Goal: Information Seeking & Learning: Learn about a topic

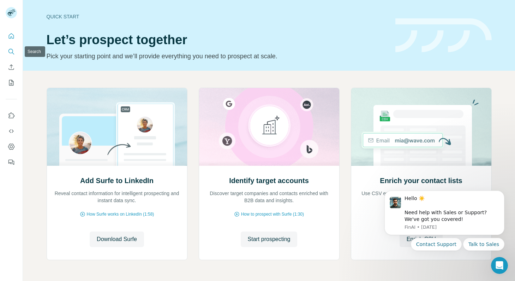
click at [10, 54] on icon "Search" at bounding box center [11, 51] width 7 height 7
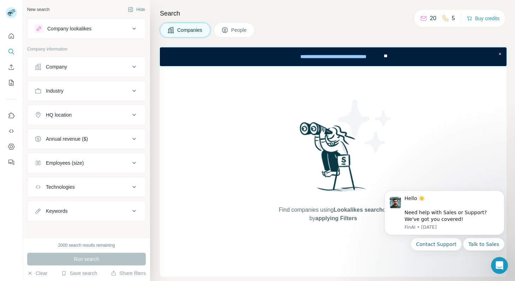
click at [130, 62] on icon at bounding box center [134, 66] width 8 height 8
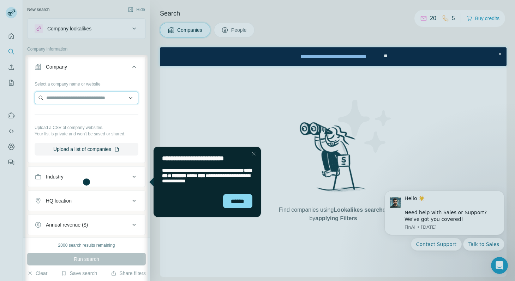
click at [101, 103] on input "text" at bounding box center [87, 97] width 104 height 13
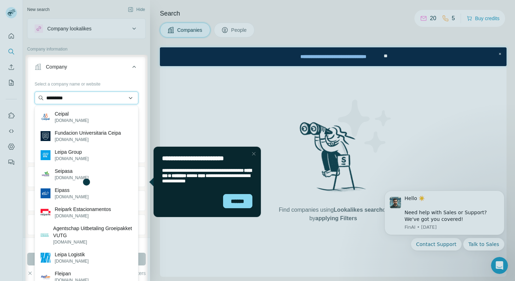
type input "**********"
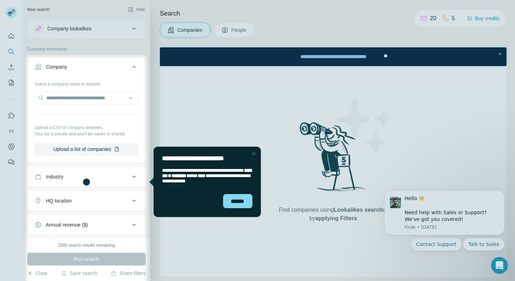
click at [132, 67] on icon at bounding box center [134, 66] width 8 height 8
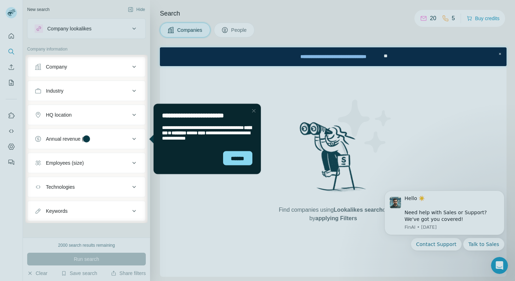
click at [134, 34] on div at bounding box center [257, 27] width 515 height 55
click at [134, 28] on div at bounding box center [257, 27] width 515 height 55
click at [135, 89] on icon at bounding box center [134, 90] width 8 height 8
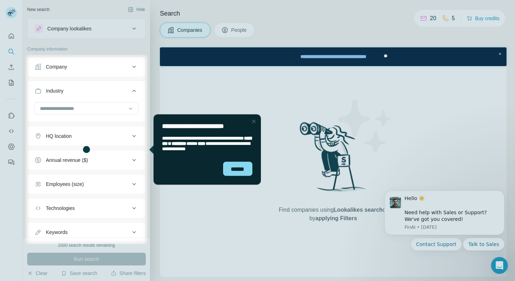
click at [135, 89] on icon at bounding box center [134, 90] width 8 height 8
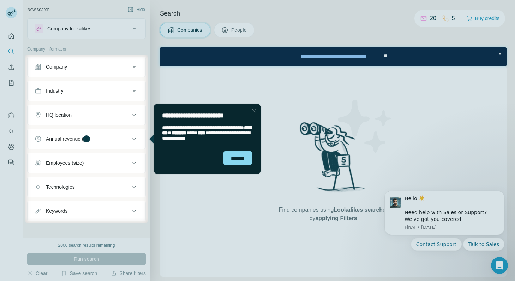
click at [255, 109] on div "Close Step" at bounding box center [254, 110] width 8 height 8
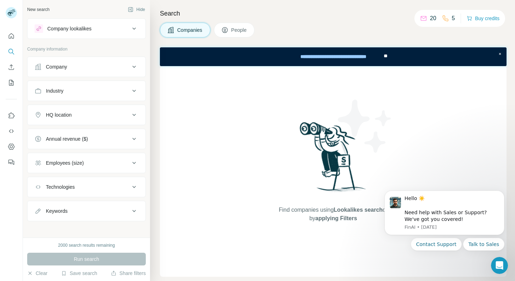
click at [240, 32] on span "People" at bounding box center [239, 29] width 16 height 7
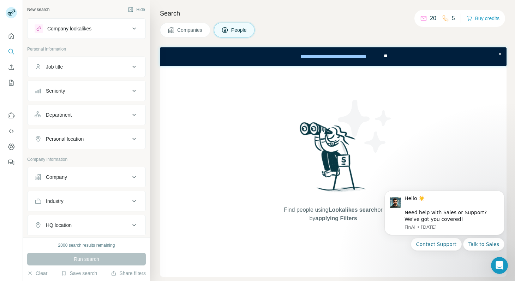
click at [196, 25] on button "Companies" at bounding box center [185, 30] width 50 height 15
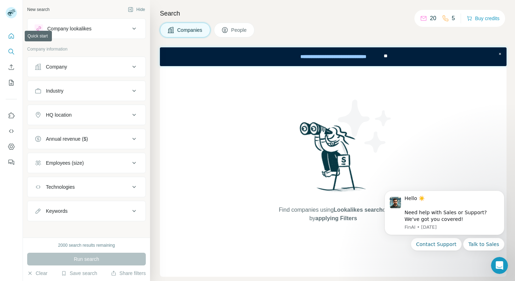
click at [13, 40] on button "Quick start" at bounding box center [11, 36] width 11 height 13
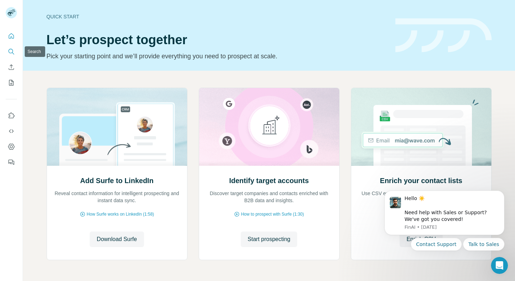
click at [12, 54] on icon "Search" at bounding box center [11, 51] width 7 height 7
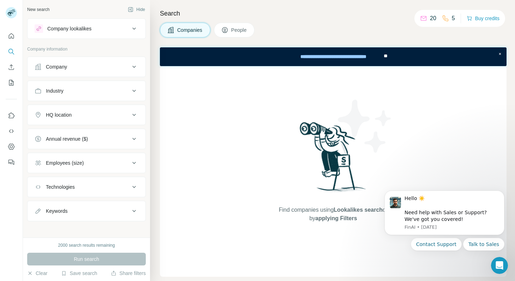
click at [105, 62] on button "Company" at bounding box center [87, 66] width 118 height 17
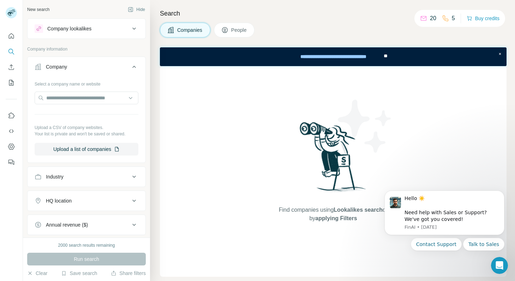
click at [123, 67] on div "Company" at bounding box center [82, 66] width 95 height 7
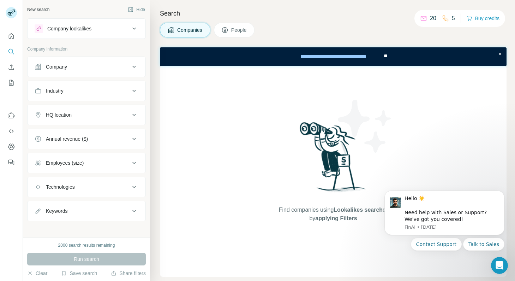
click at [121, 96] on button "Industry" at bounding box center [87, 90] width 118 height 17
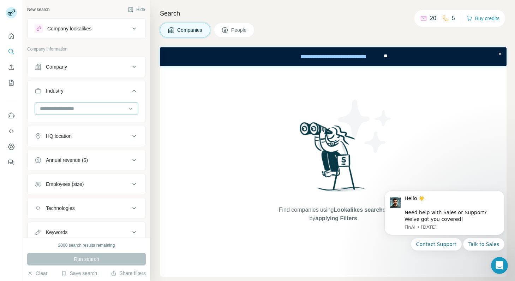
click at [119, 106] on input at bounding box center [82, 108] width 87 height 8
click at [92, 123] on div "Consulting" at bounding box center [87, 120] width 92 height 7
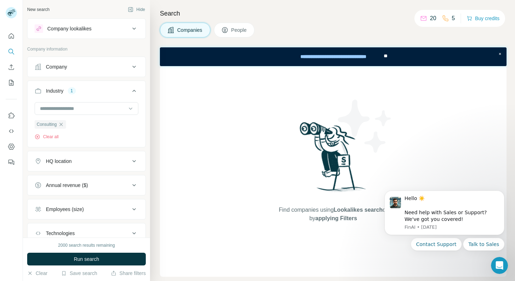
click at [92, 159] on div "HQ location" at bounding box center [82, 160] width 95 height 7
click at [85, 178] on input "text" at bounding box center [87, 178] width 104 height 13
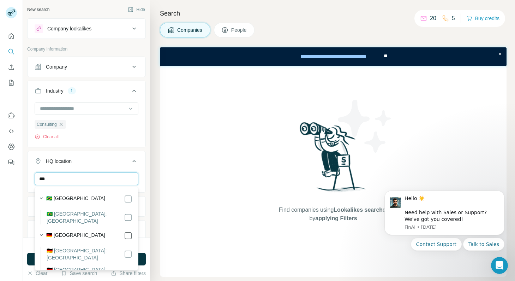
type input "***"
click at [130, 162] on icon at bounding box center [134, 161] width 8 height 8
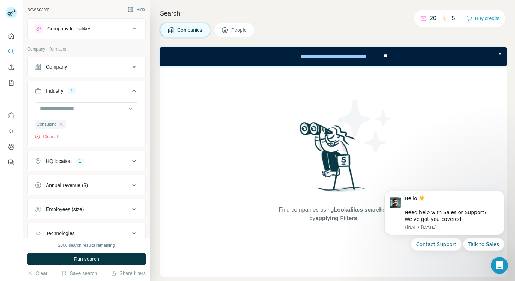
click at [122, 185] on div "Annual revenue ($)" at bounding box center [82, 184] width 95 height 7
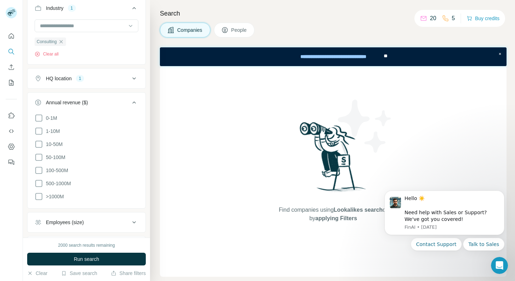
scroll to position [91, 0]
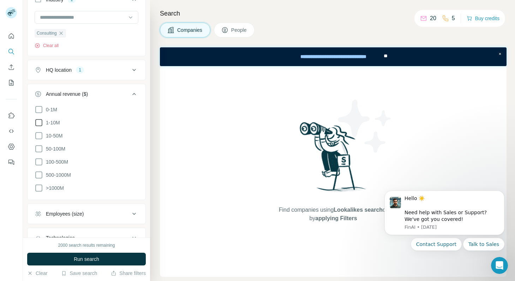
click at [43, 121] on span "1-10M" at bounding box center [51, 122] width 17 height 7
click at [40, 136] on icon at bounding box center [39, 135] width 8 height 8
click at [40, 149] on icon at bounding box center [39, 148] width 8 height 8
click at [40, 159] on icon at bounding box center [39, 161] width 8 height 8
click at [133, 94] on icon at bounding box center [134, 94] width 4 height 2
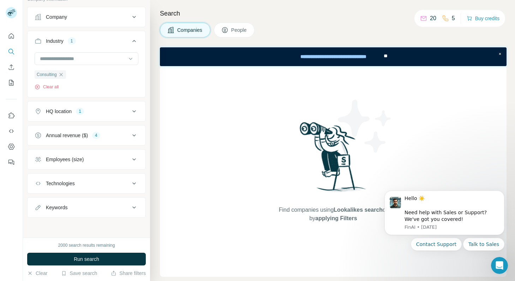
scroll to position [50, 0]
click at [137, 159] on icon at bounding box center [134, 159] width 8 height 8
click at [40, 187] on icon at bounding box center [39, 188] width 8 height 8
click at [40, 200] on icon at bounding box center [39, 201] width 8 height 8
click at [39, 217] on icon at bounding box center [38, 213] width 7 height 7
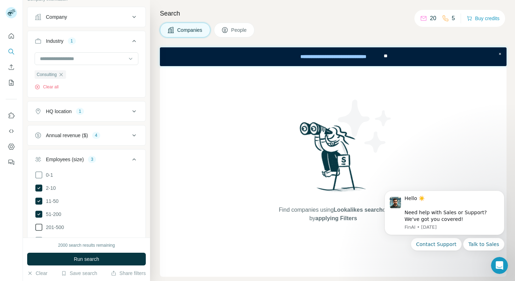
click at [40, 226] on icon at bounding box center [39, 227] width 8 height 8
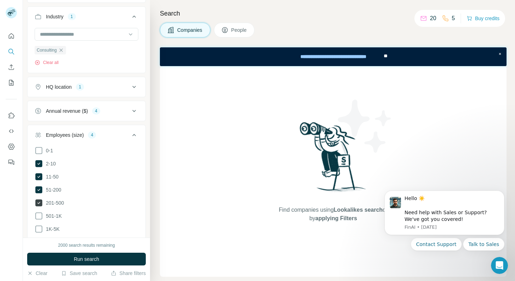
scroll to position [74, 0]
click at [134, 134] on icon at bounding box center [134, 134] width 4 height 2
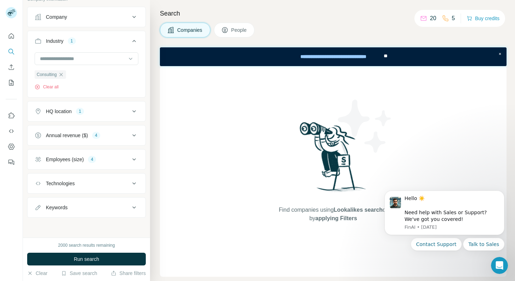
click at [134, 179] on icon at bounding box center [134, 183] width 8 height 8
click at [132, 211] on button "Keywords" at bounding box center [87, 207] width 118 height 17
click at [132, 211] on button "Keywords" at bounding box center [87, 209] width 118 height 20
click at [107, 259] on button "Run search" at bounding box center [86, 258] width 119 height 13
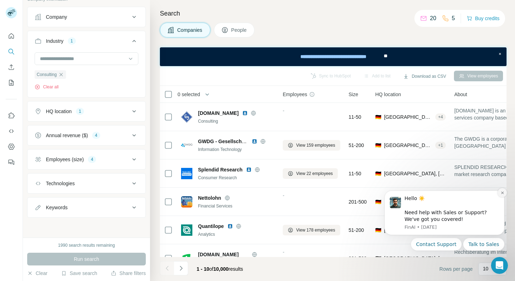
click at [504, 192] on button "Dismiss notification" at bounding box center [502, 192] width 9 height 9
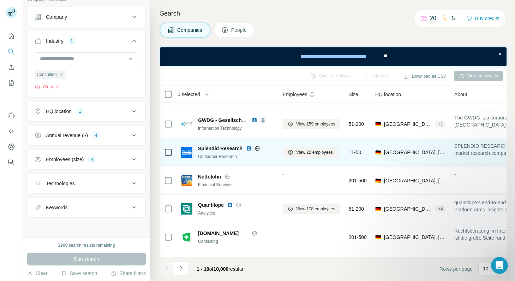
scroll to position [13, 0]
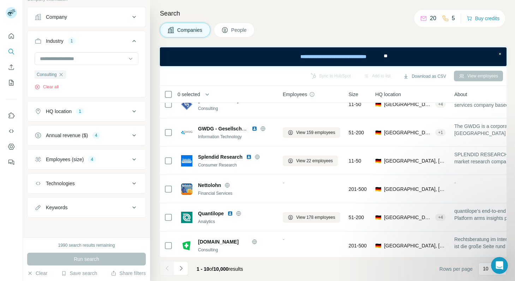
click at [133, 159] on icon at bounding box center [134, 159] width 8 height 8
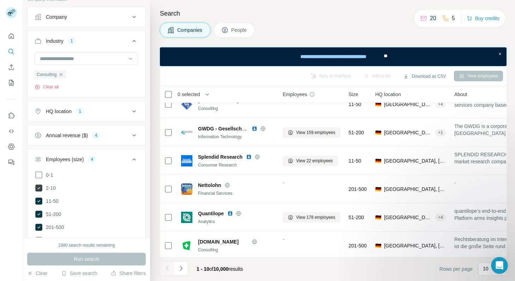
click at [39, 187] on icon at bounding box center [38, 188] width 3 height 2
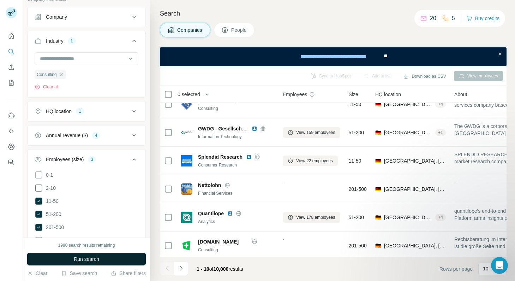
click at [88, 262] on span "Run search" at bounding box center [86, 258] width 25 height 7
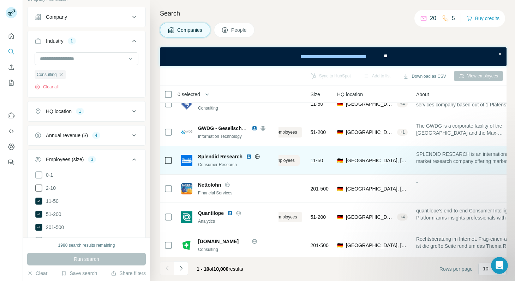
scroll to position [13, 37]
click at [249, 156] on img at bounding box center [249, 156] width 6 height 6
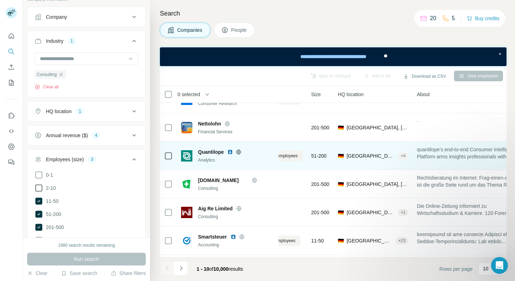
scroll to position [106, 37]
